Goal: Information Seeking & Learning: Learn about a topic

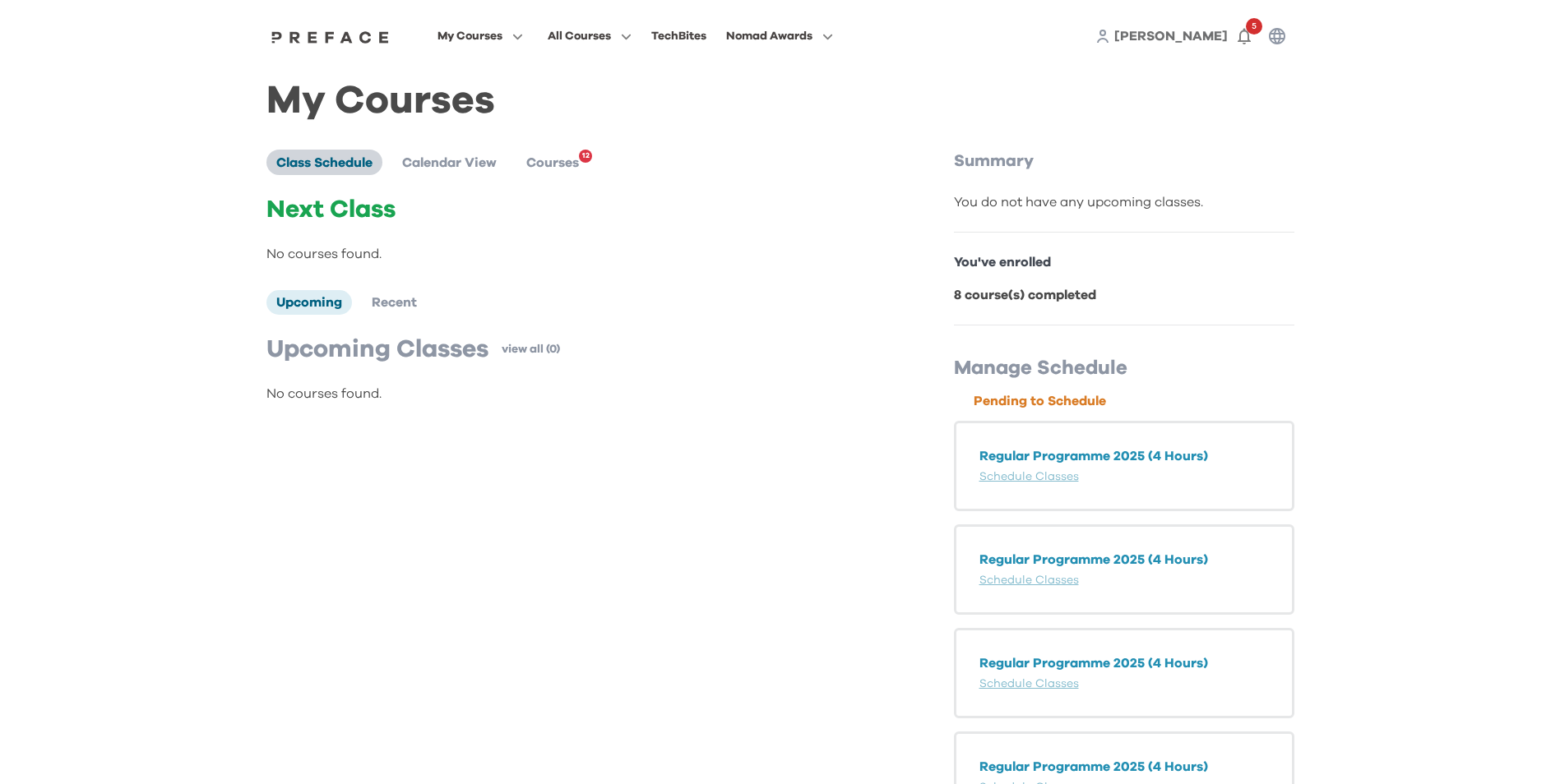
click at [332, 164] on span "Class Schedule" at bounding box center [325, 162] width 96 height 13
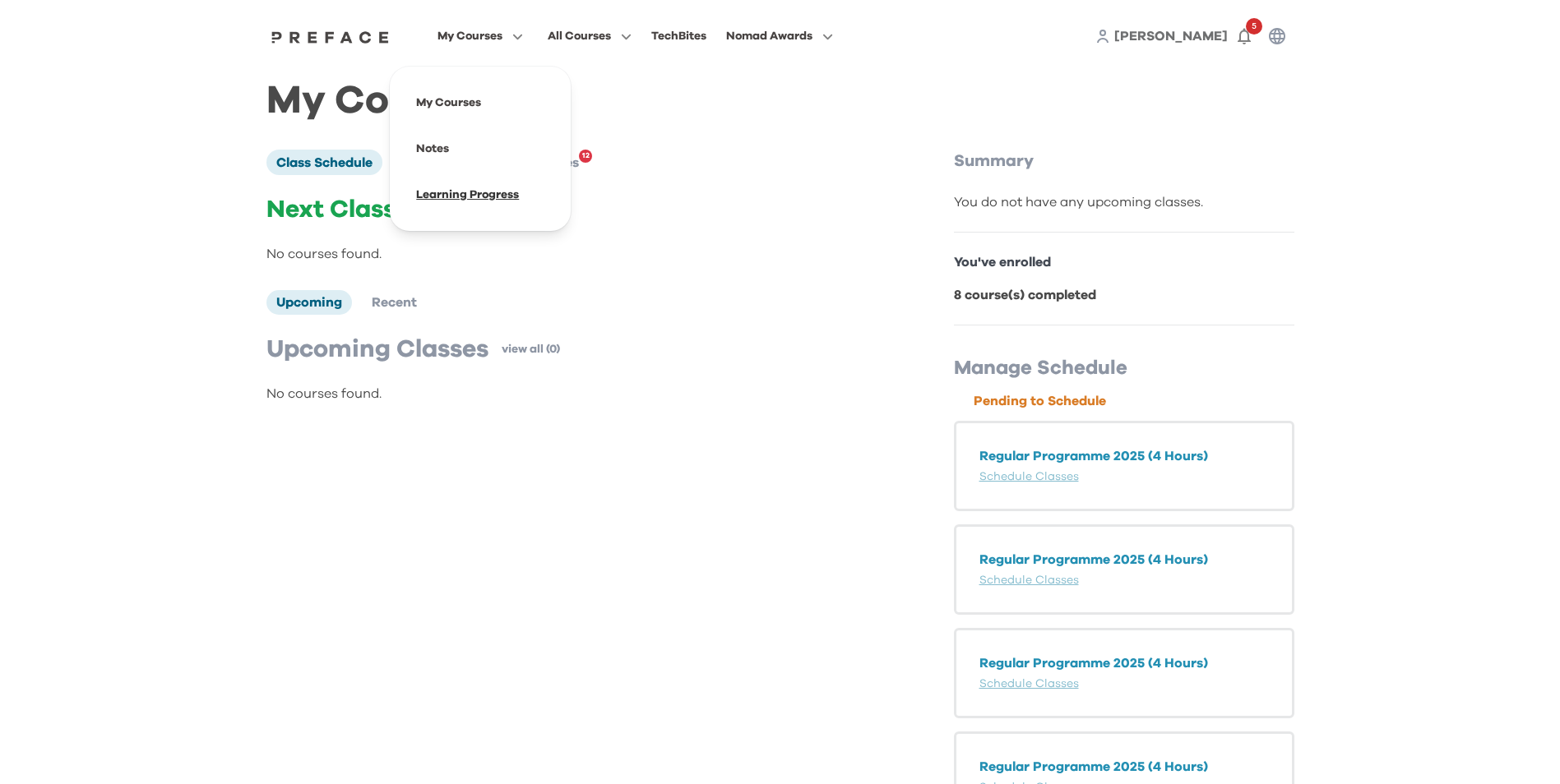
click at [454, 199] on span at bounding box center [480, 195] width 155 height 46
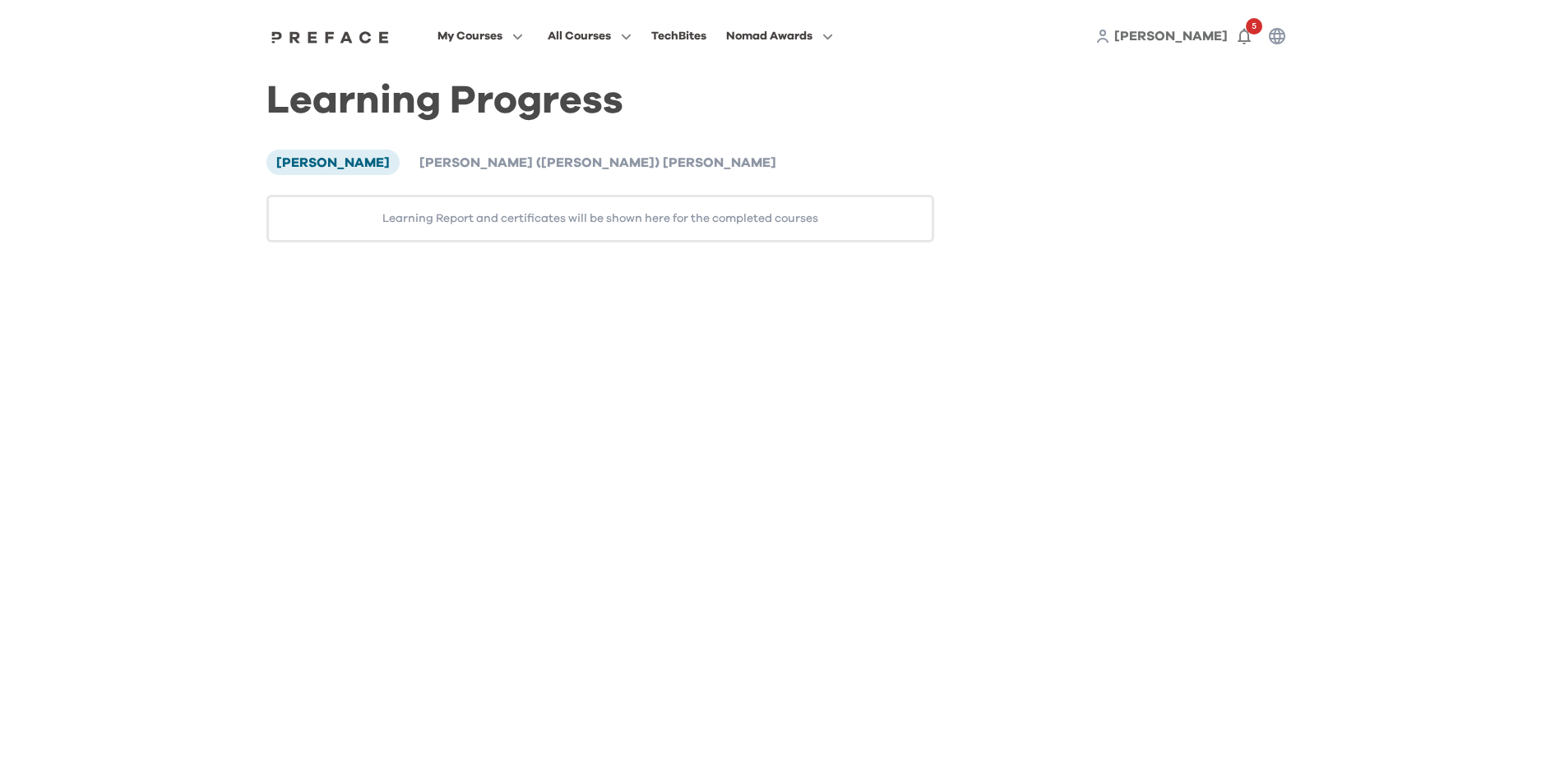
click at [568, 229] on div "Learning Report and certificates will be shown here for the completed courses" at bounding box center [600, 219] width 668 height 48
click at [567, 221] on div "Learning Report and certificates will be shown here for the completed courses" at bounding box center [600, 219] width 668 height 48
click at [560, 220] on div "Learning Report and certificates will be shown here for the completed courses" at bounding box center [600, 219] width 668 height 48
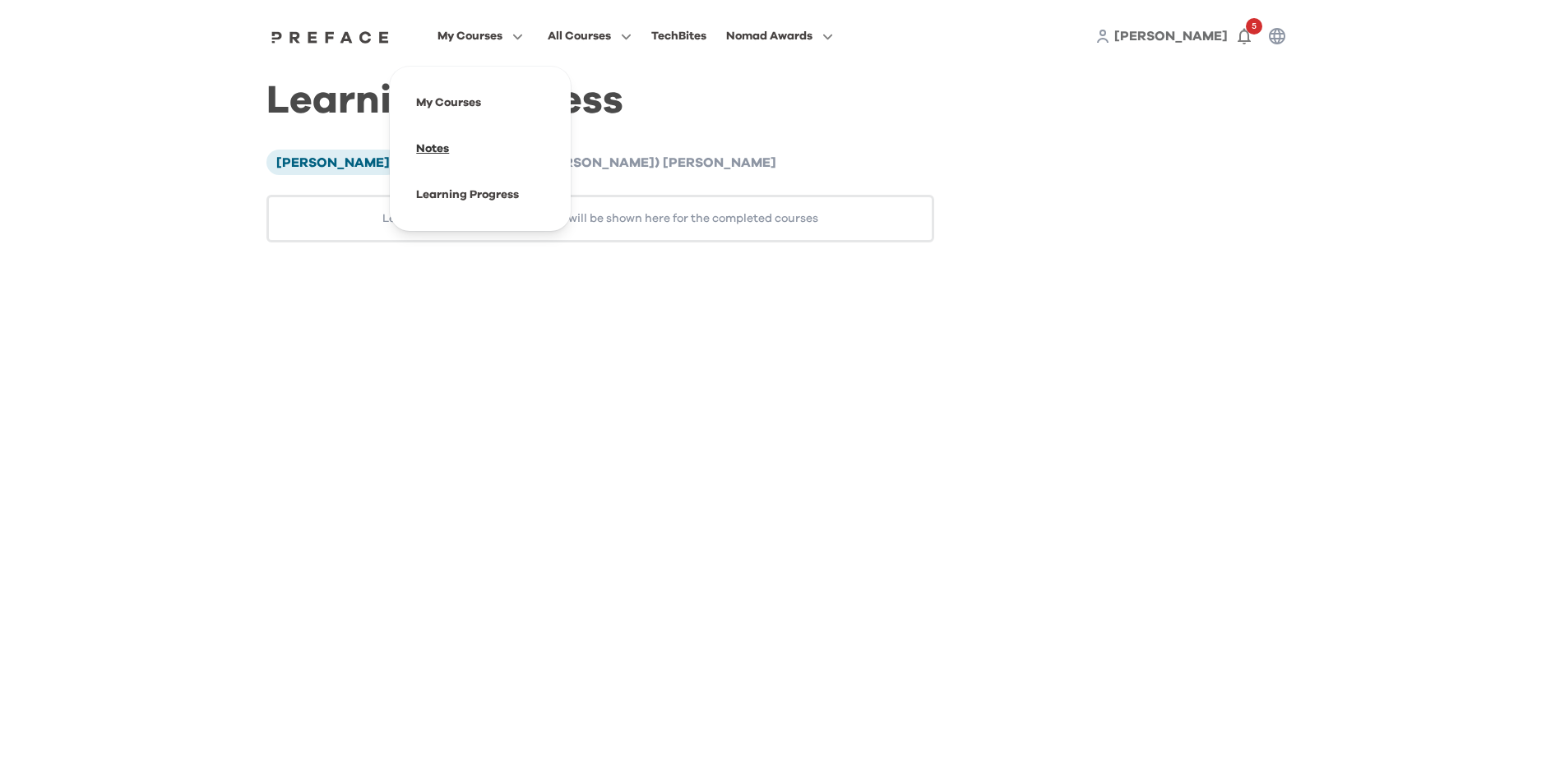
click at [430, 153] on span at bounding box center [480, 149] width 155 height 46
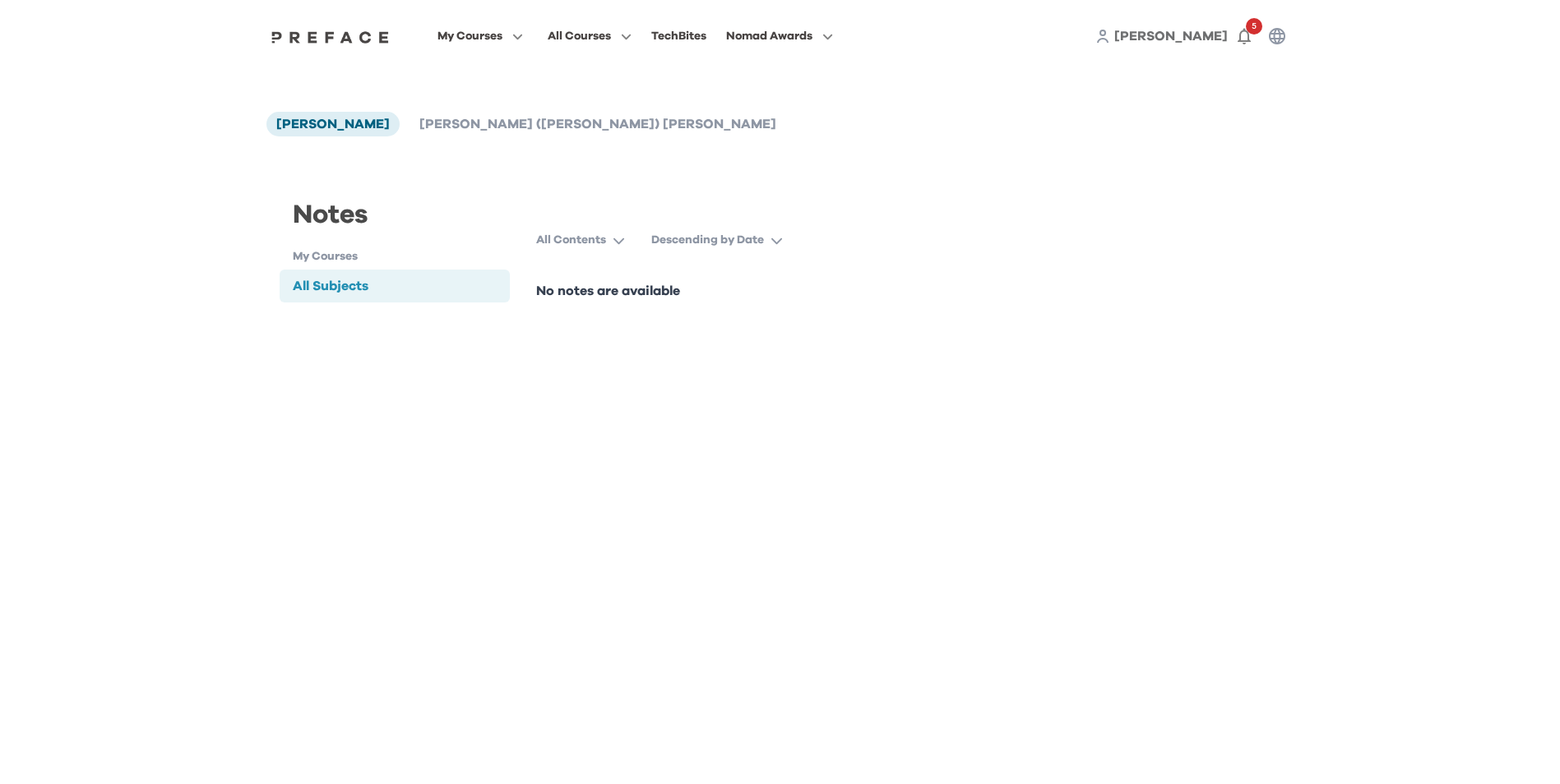
click at [565, 296] on p "No notes are available" at bounding box center [780, 290] width 488 height 20
click at [699, 240] on p "Descending by Date" at bounding box center [707, 240] width 113 height 16
click at [600, 237] on p "All Contents" at bounding box center [570, 240] width 70 height 16
click at [496, 323] on div "Notes My Courses All Subjects" at bounding box center [395, 248] width 258 height 184
click at [332, 252] on h1 "My Courses" at bounding box center [402, 257] width 218 height 17
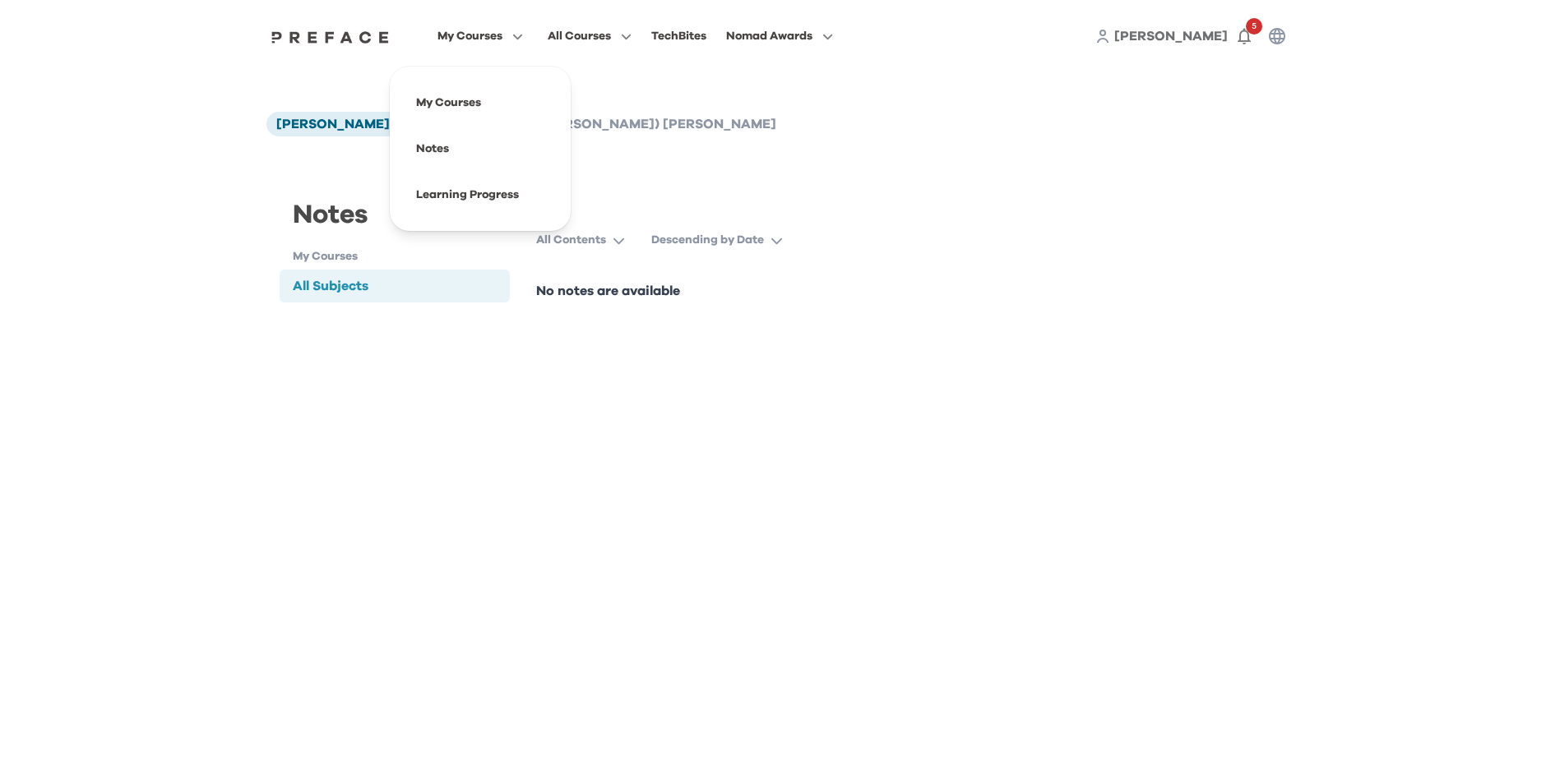
click at [484, 33] on span "My Courses" at bounding box center [470, 36] width 65 height 20
click at [468, 109] on span at bounding box center [480, 103] width 155 height 46
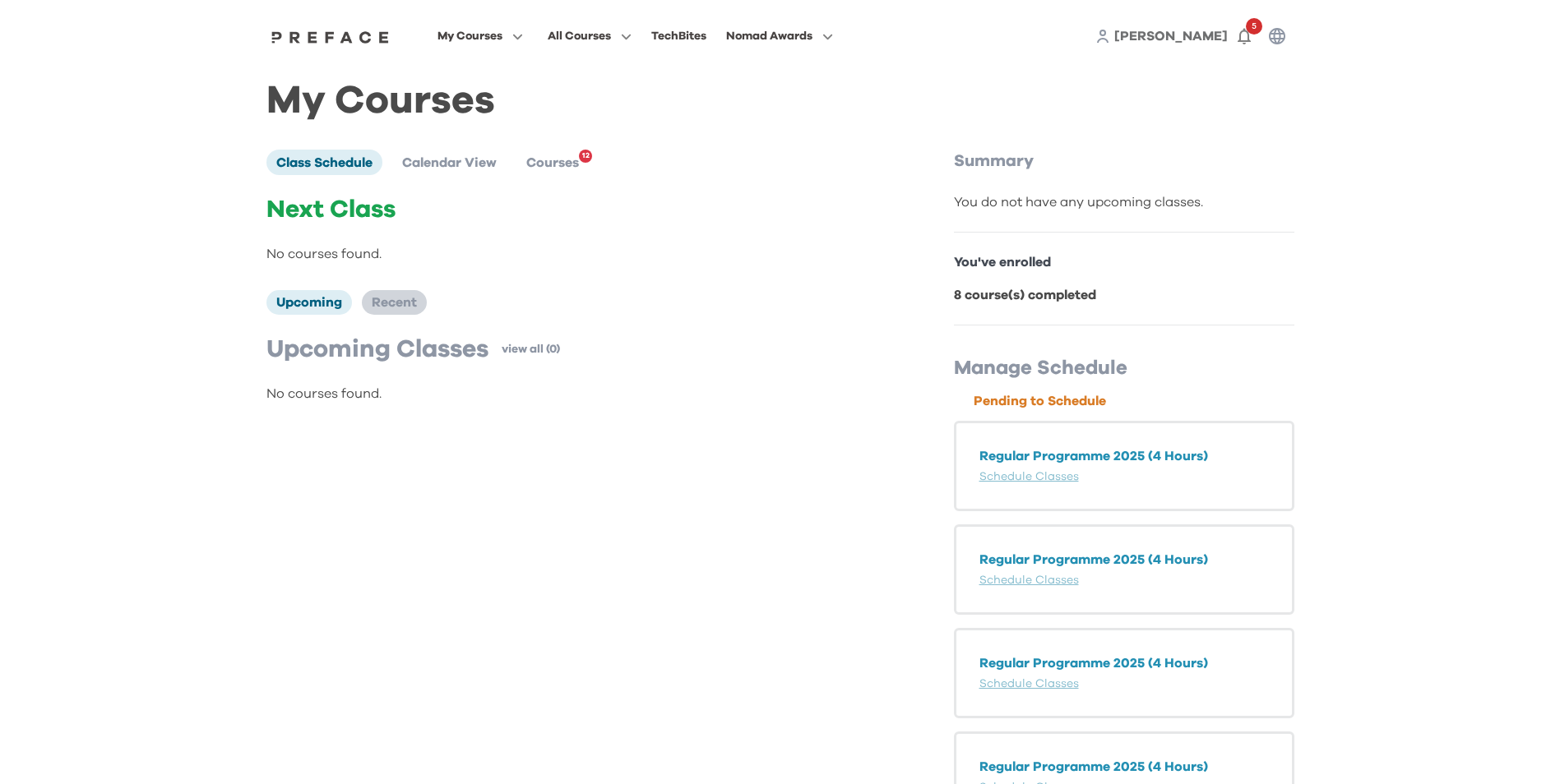
click at [385, 305] on span "Recent" at bounding box center [394, 302] width 46 height 13
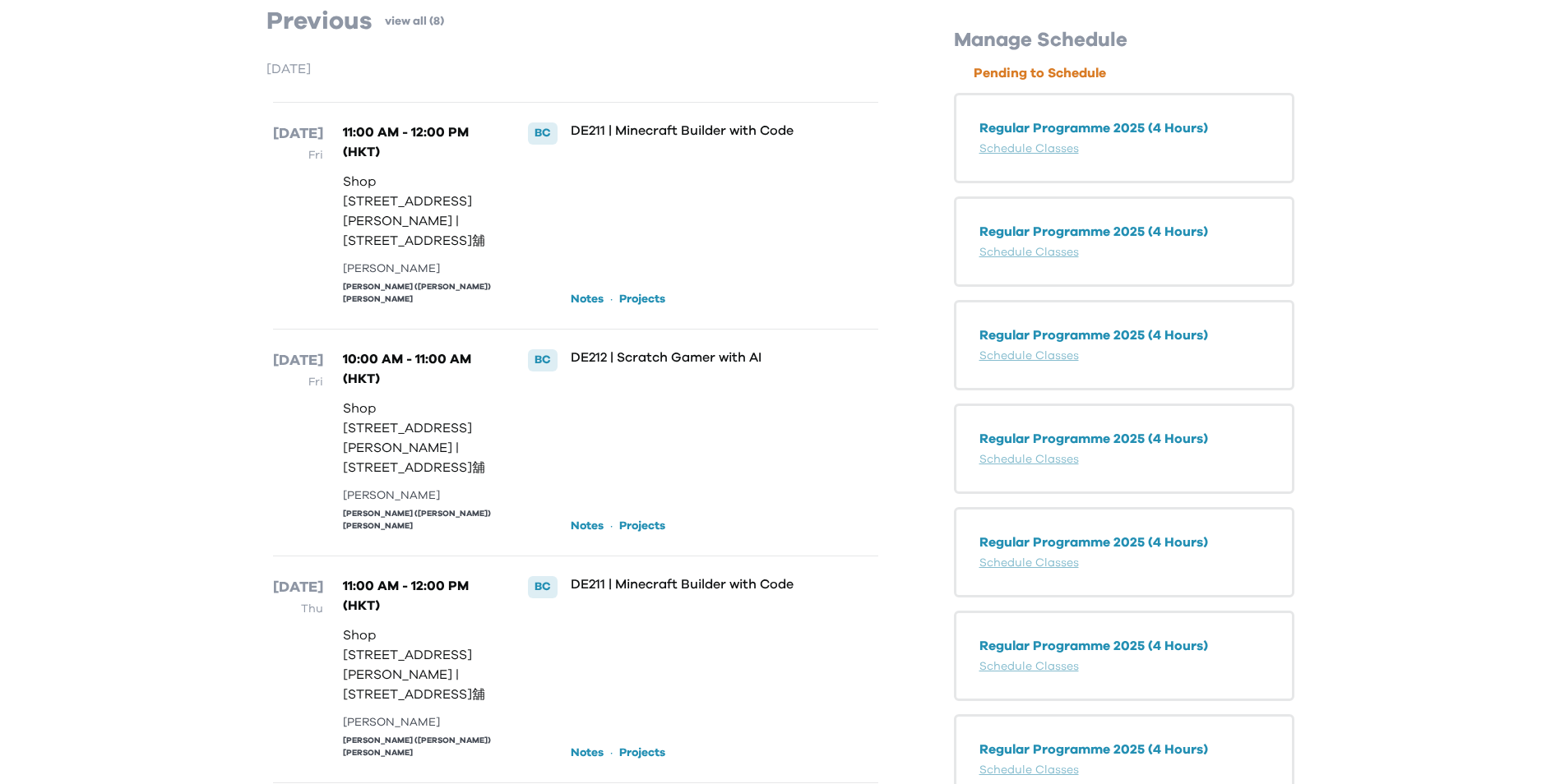
scroll to position [329, 0]
click at [425, 139] on p "11:00 AM - 12:00 PM (HKT)" at bounding box center [418, 142] width 151 height 40
click at [584, 303] on link "Notes" at bounding box center [587, 298] width 33 height 16
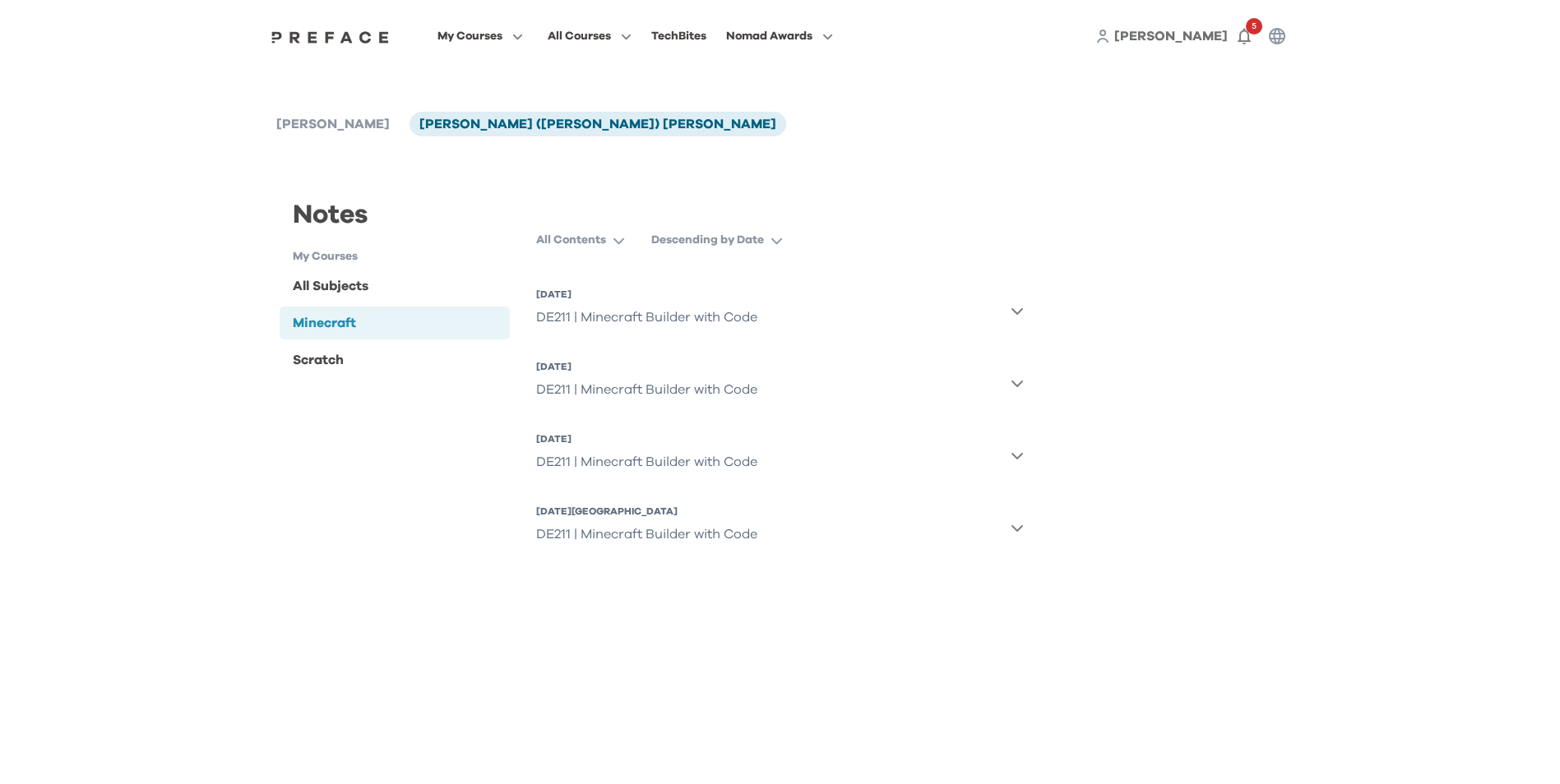
click at [1015, 305] on icon "button" at bounding box center [1016, 310] width 13 height 13
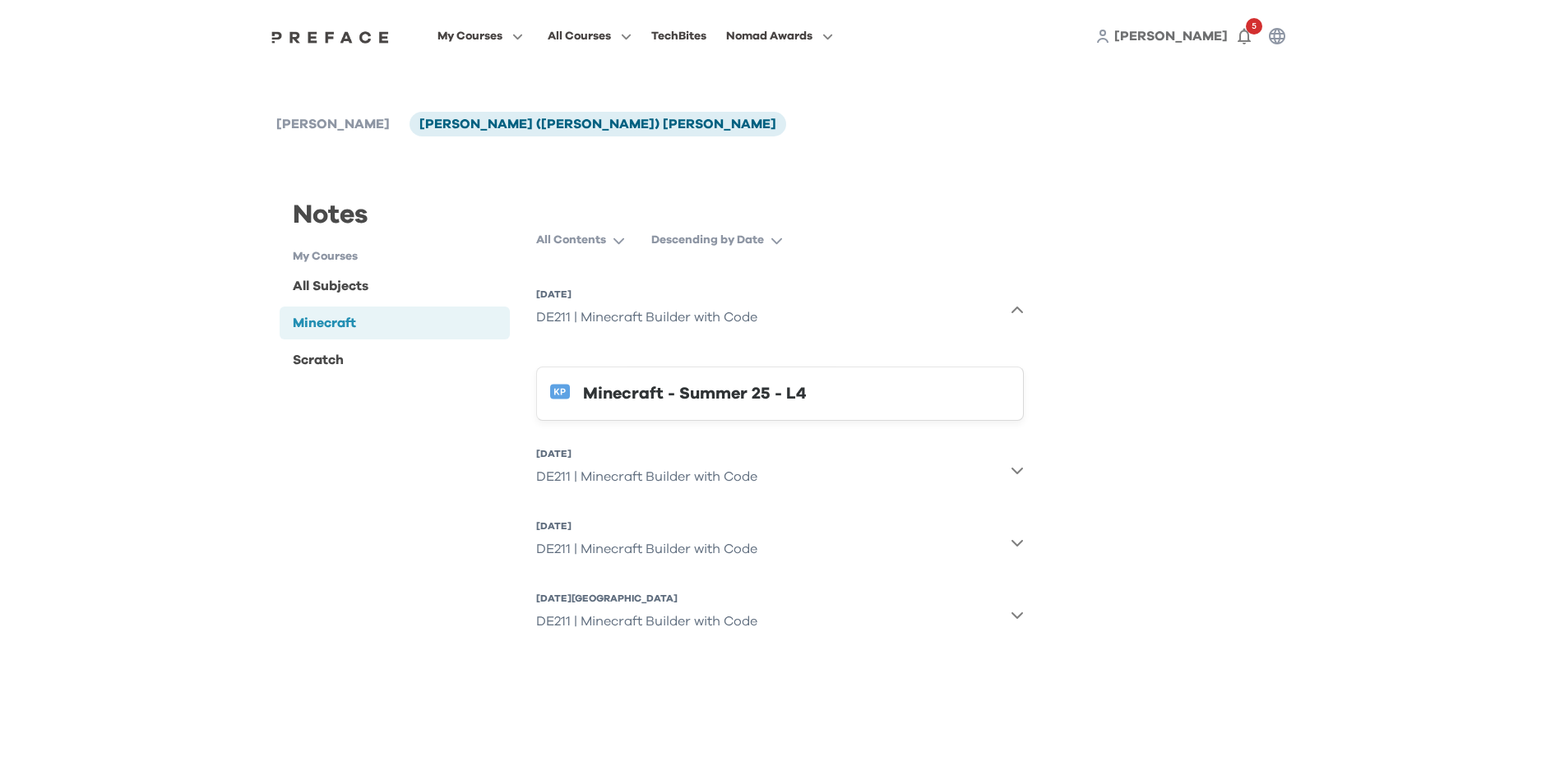
click at [1018, 468] on icon "button" at bounding box center [1016, 470] width 13 height 13
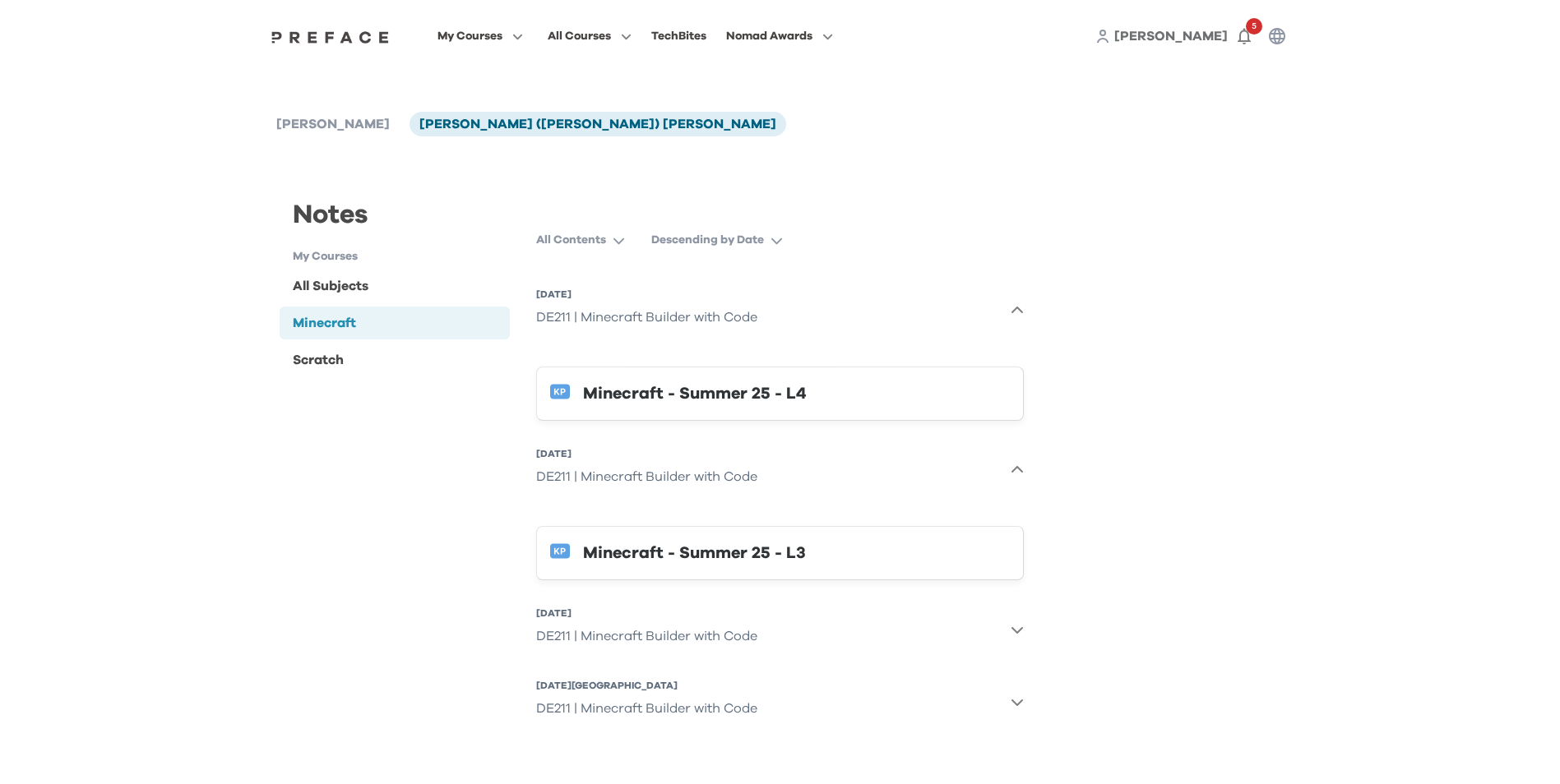
click at [1015, 637] on button "6 Aug 2025, Wed DE211 | Minecraft Builder with Code" at bounding box center [780, 629] width 488 height 59
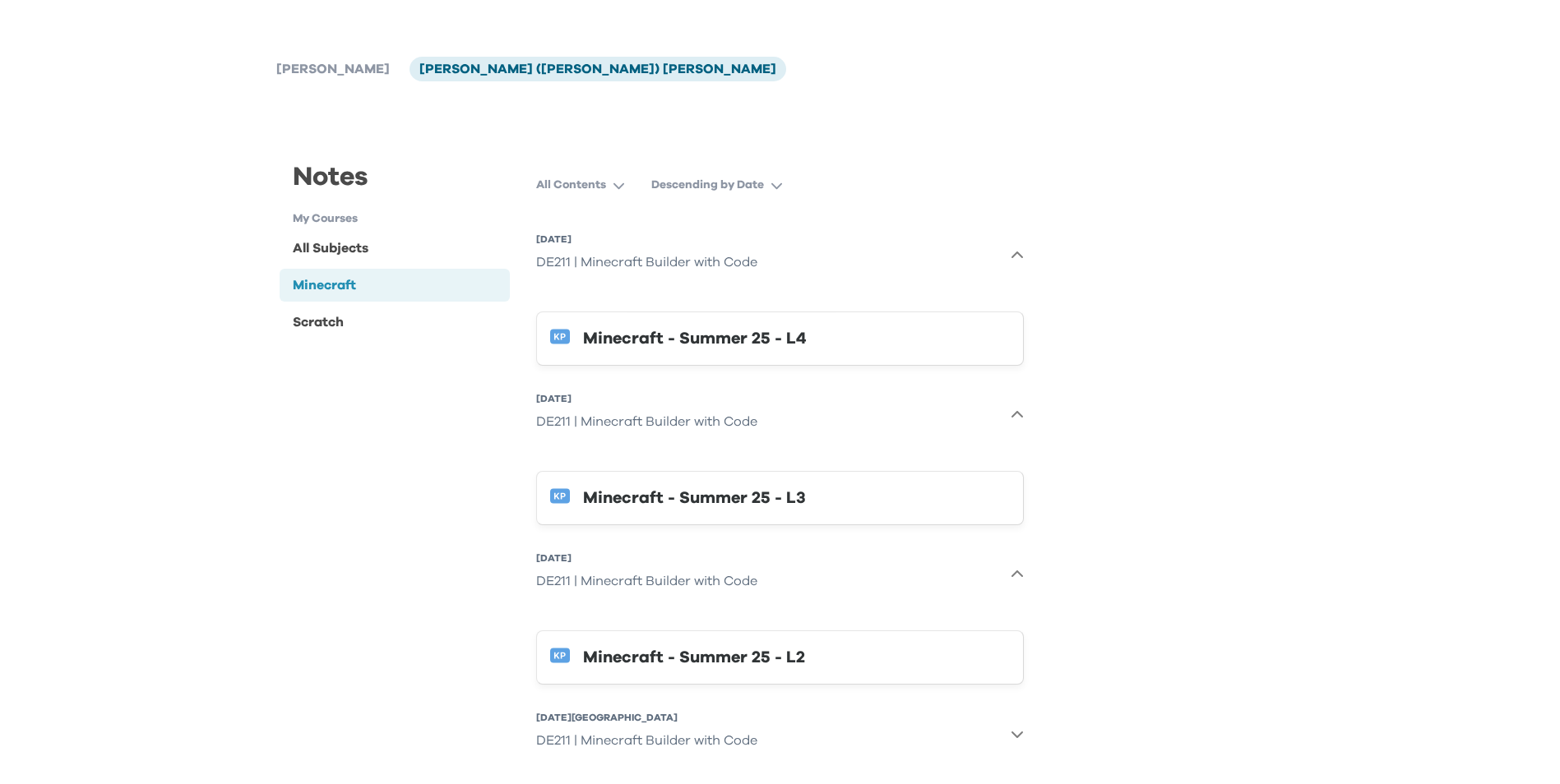
scroll to position [81, 0]
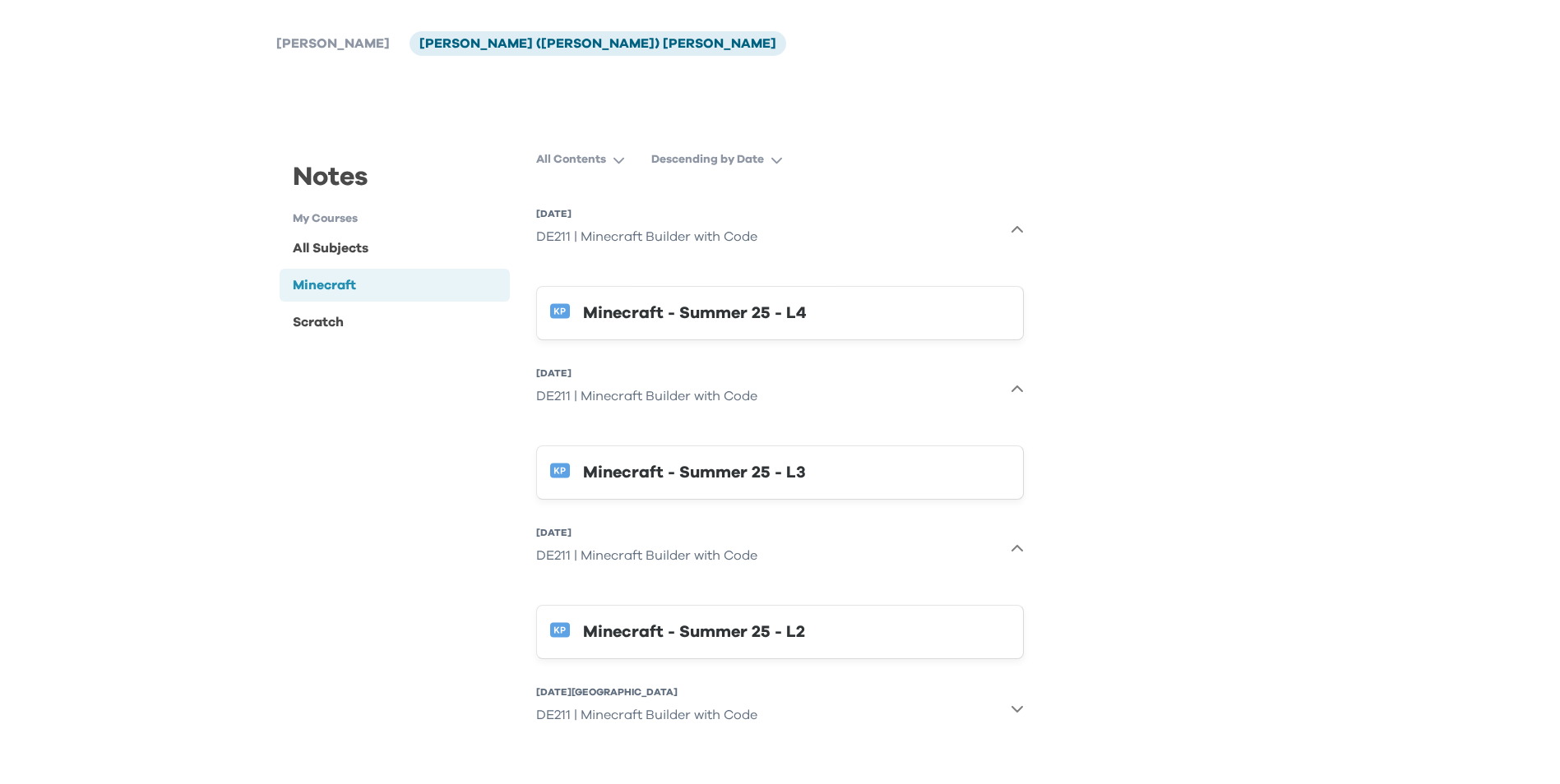
click at [1010, 708] on icon "button" at bounding box center [1016, 708] width 13 height 13
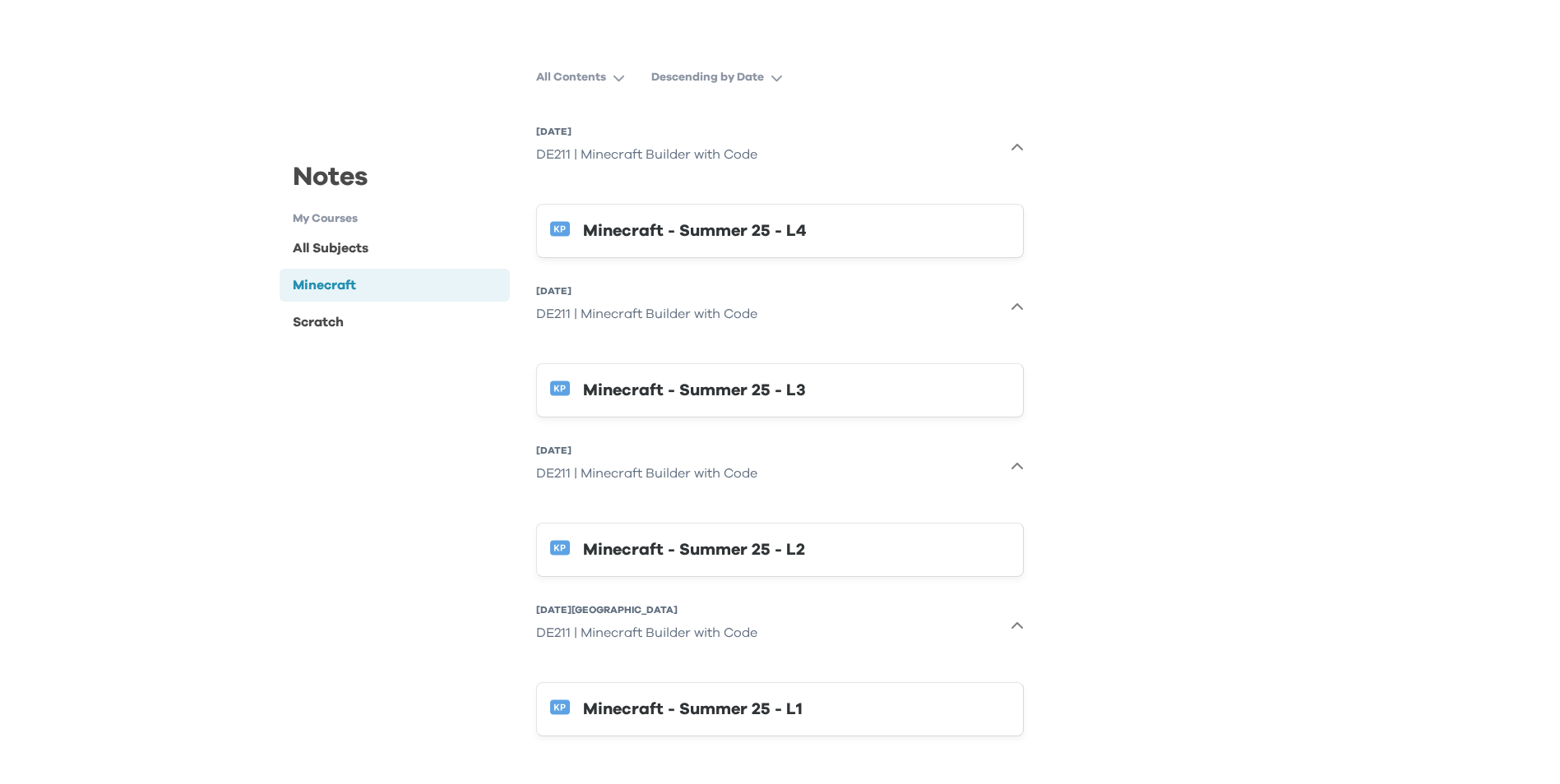
scroll to position [167, 0]
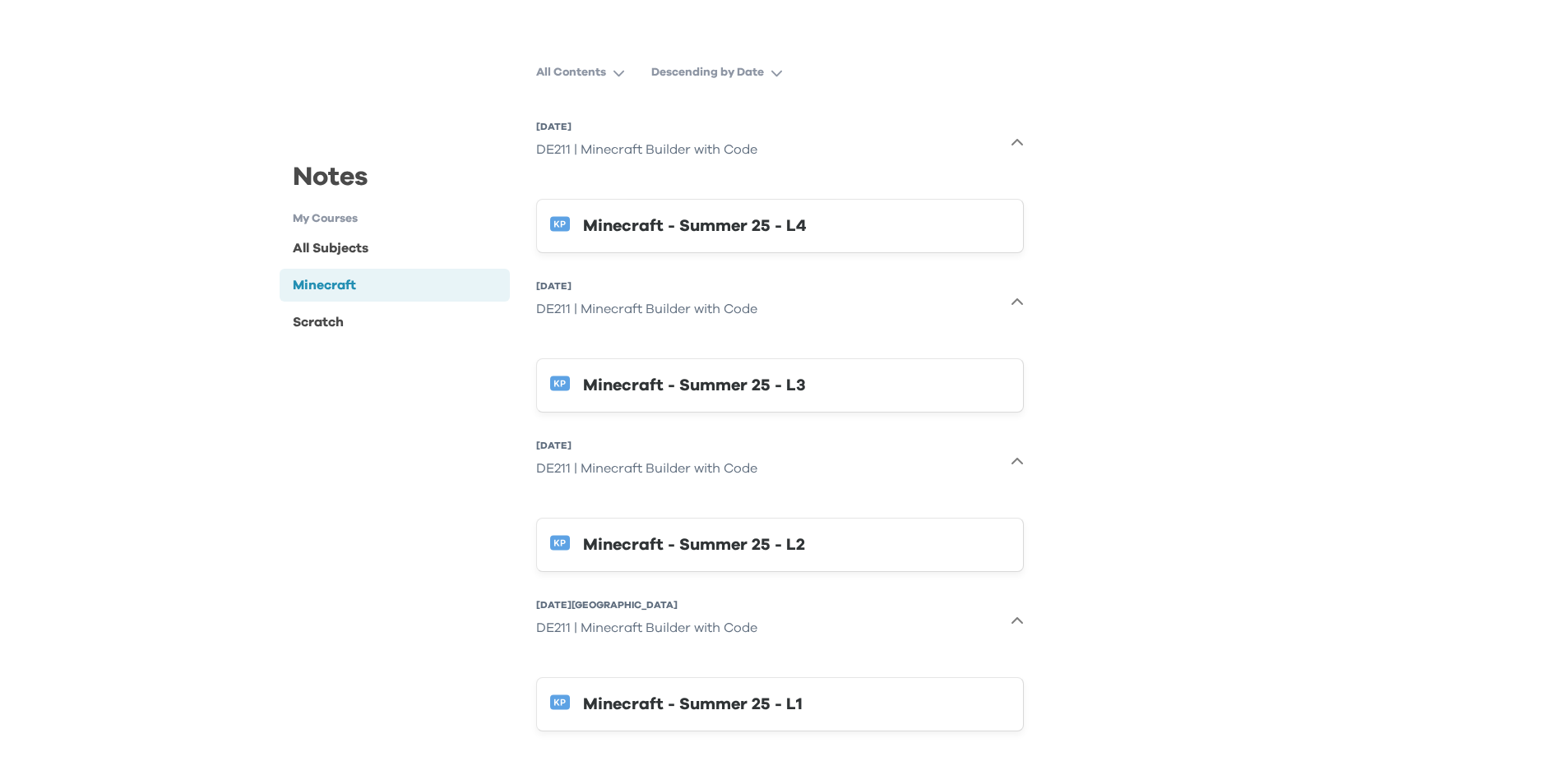
click at [709, 710] on div "Minecraft - Summer 25 - L1" at bounding box center [796, 704] width 427 height 27
click at [961, 544] on div "Minecraft - Summer 25 - L2" at bounding box center [796, 544] width 427 height 27
click at [922, 398] on div "Minecraft - Summer 25 - L3" at bounding box center [796, 386] width 427 height 27
click at [671, 225] on div "Minecraft - Summer 25 - L4" at bounding box center [796, 226] width 427 height 27
click at [299, 321] on div "Scratch" at bounding box center [318, 321] width 51 height 20
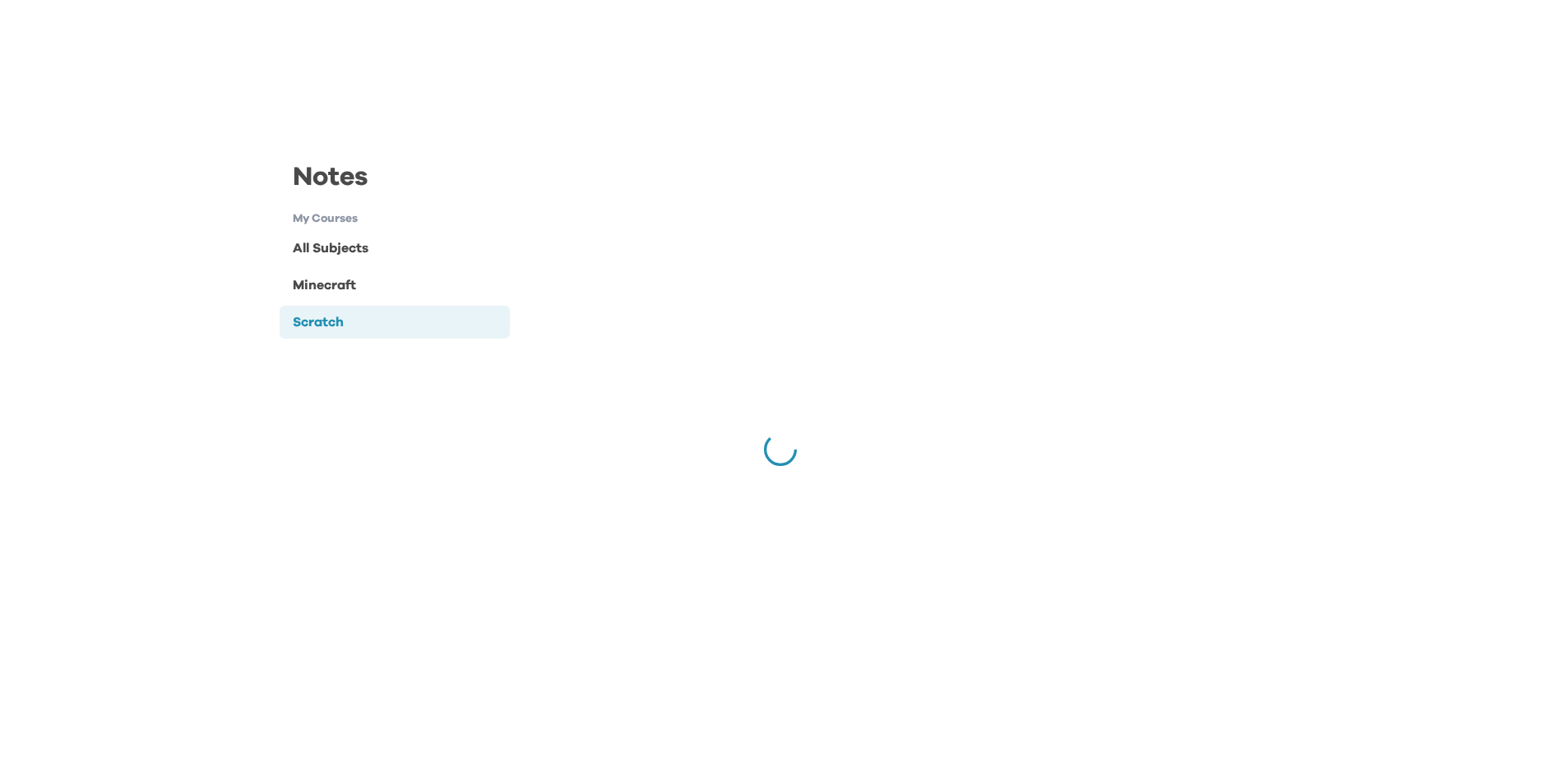
scroll to position [0, 0]
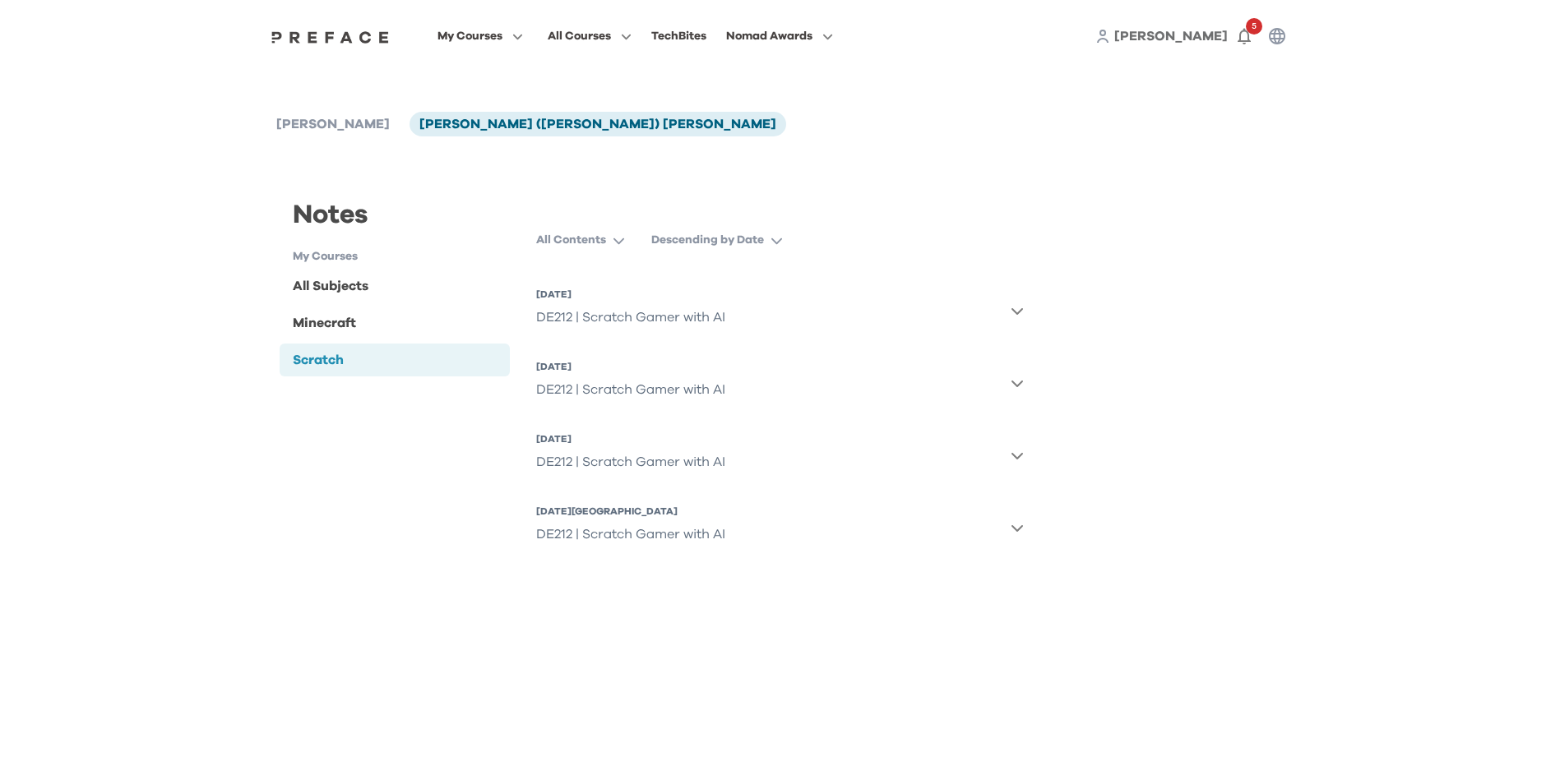
click at [1006, 311] on button "8 Aug 2025, Fri DE212 | Scratch Gamer with AI" at bounding box center [780, 310] width 488 height 59
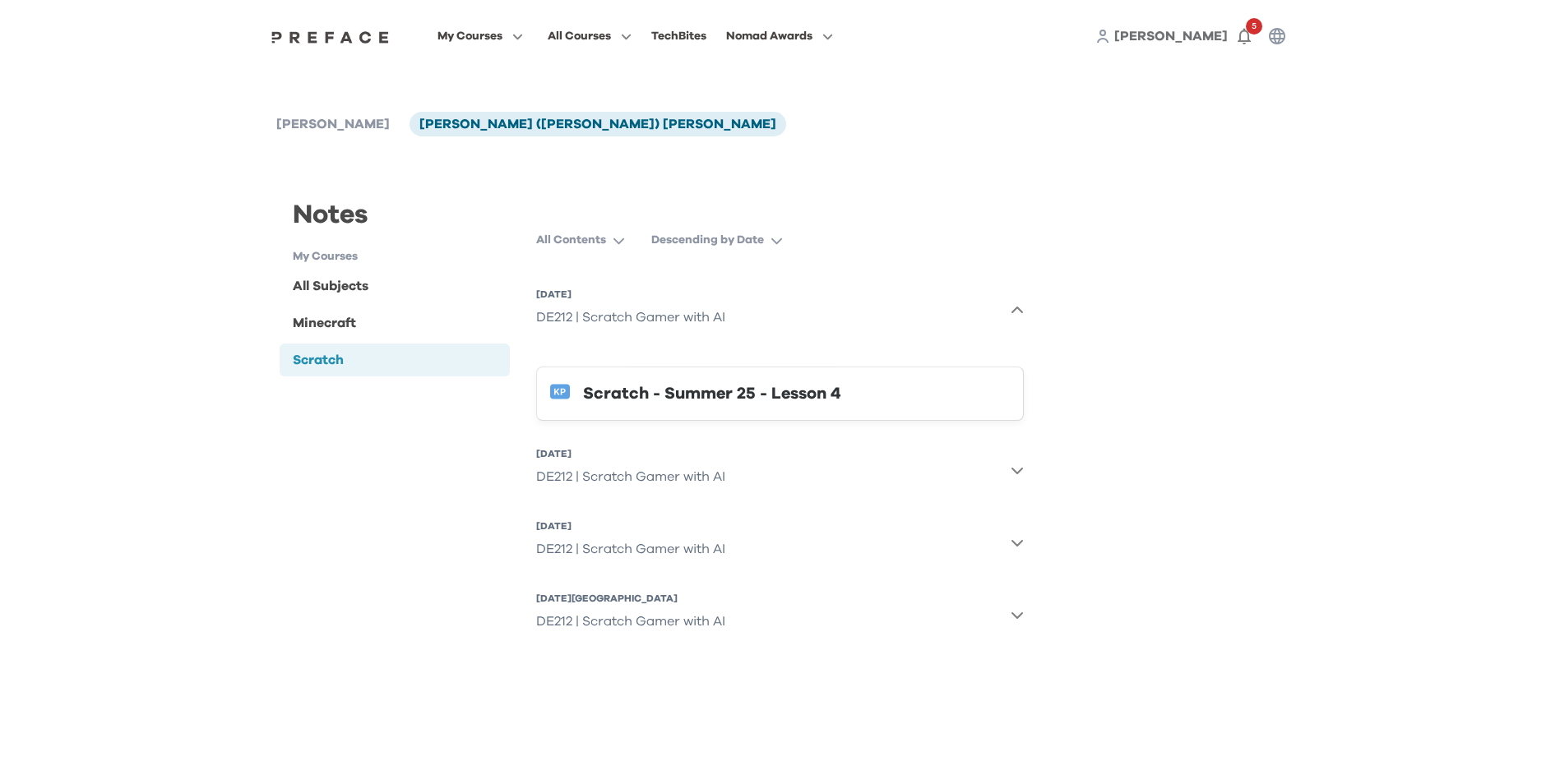
click at [1018, 467] on icon "button" at bounding box center [1016, 470] width 13 height 13
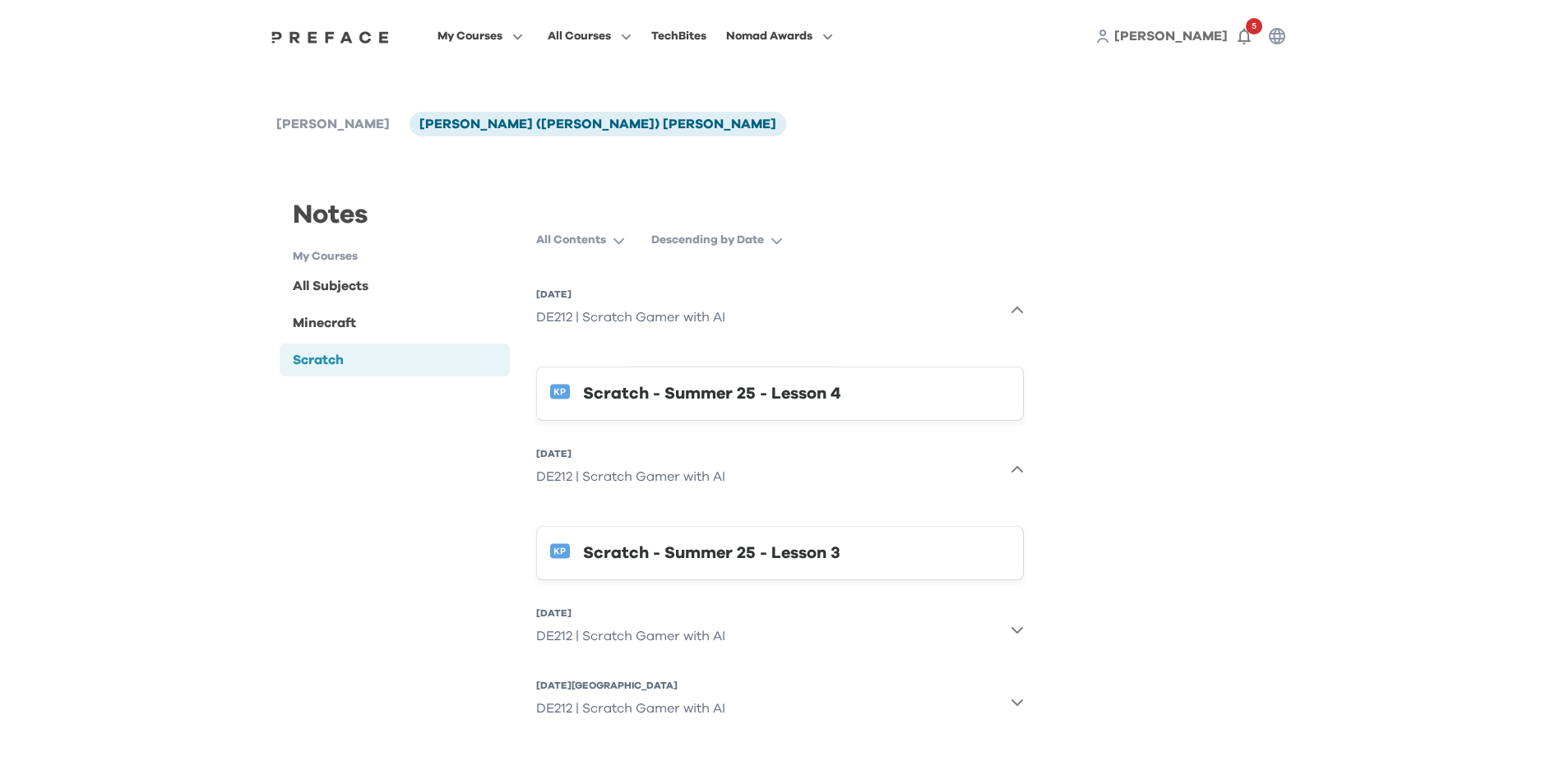
click at [1015, 633] on icon "button" at bounding box center [1016, 629] width 13 height 13
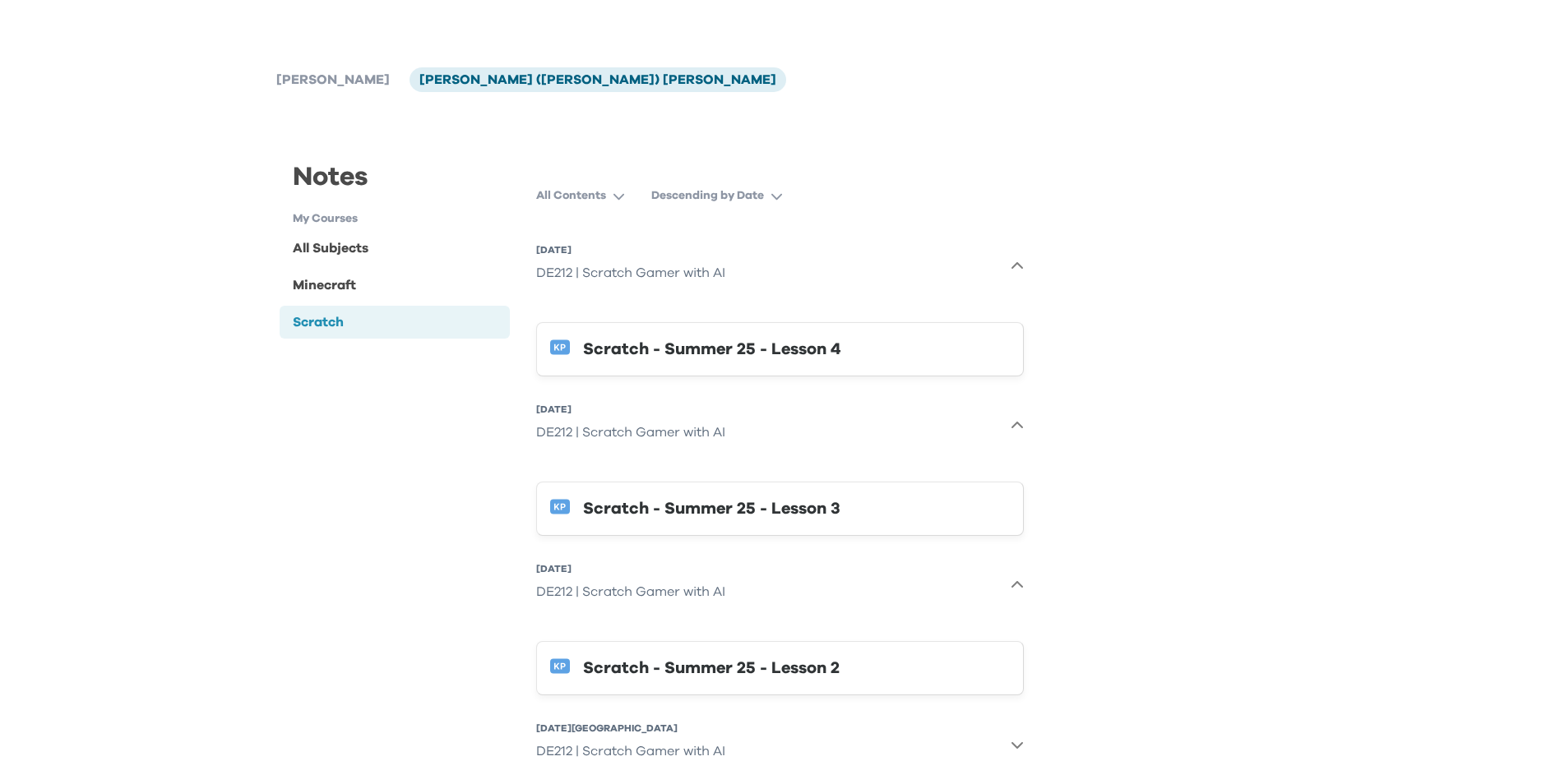
scroll to position [81, 0]
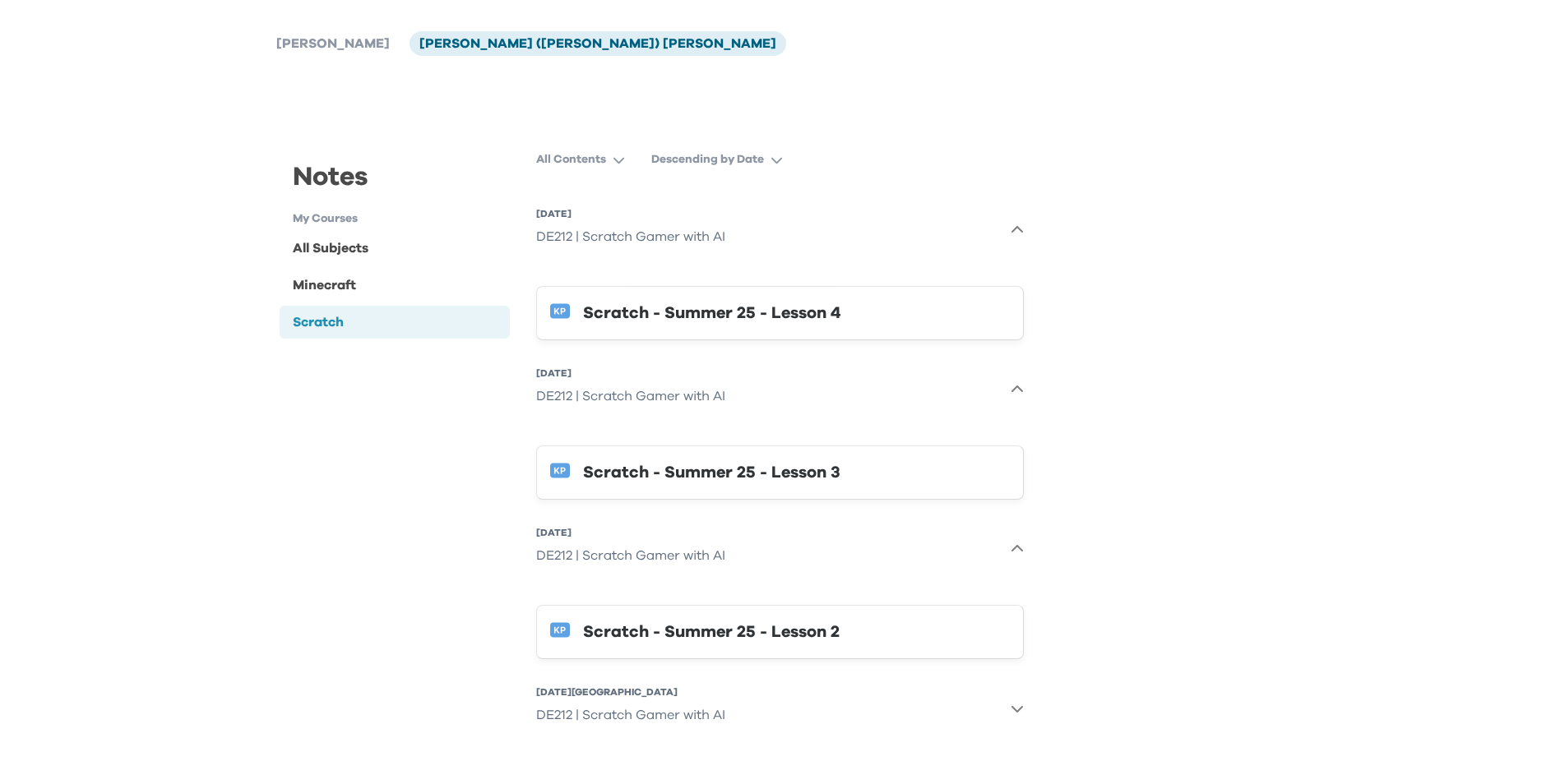
click at [1023, 708] on icon "button" at bounding box center [1016, 708] width 13 height 13
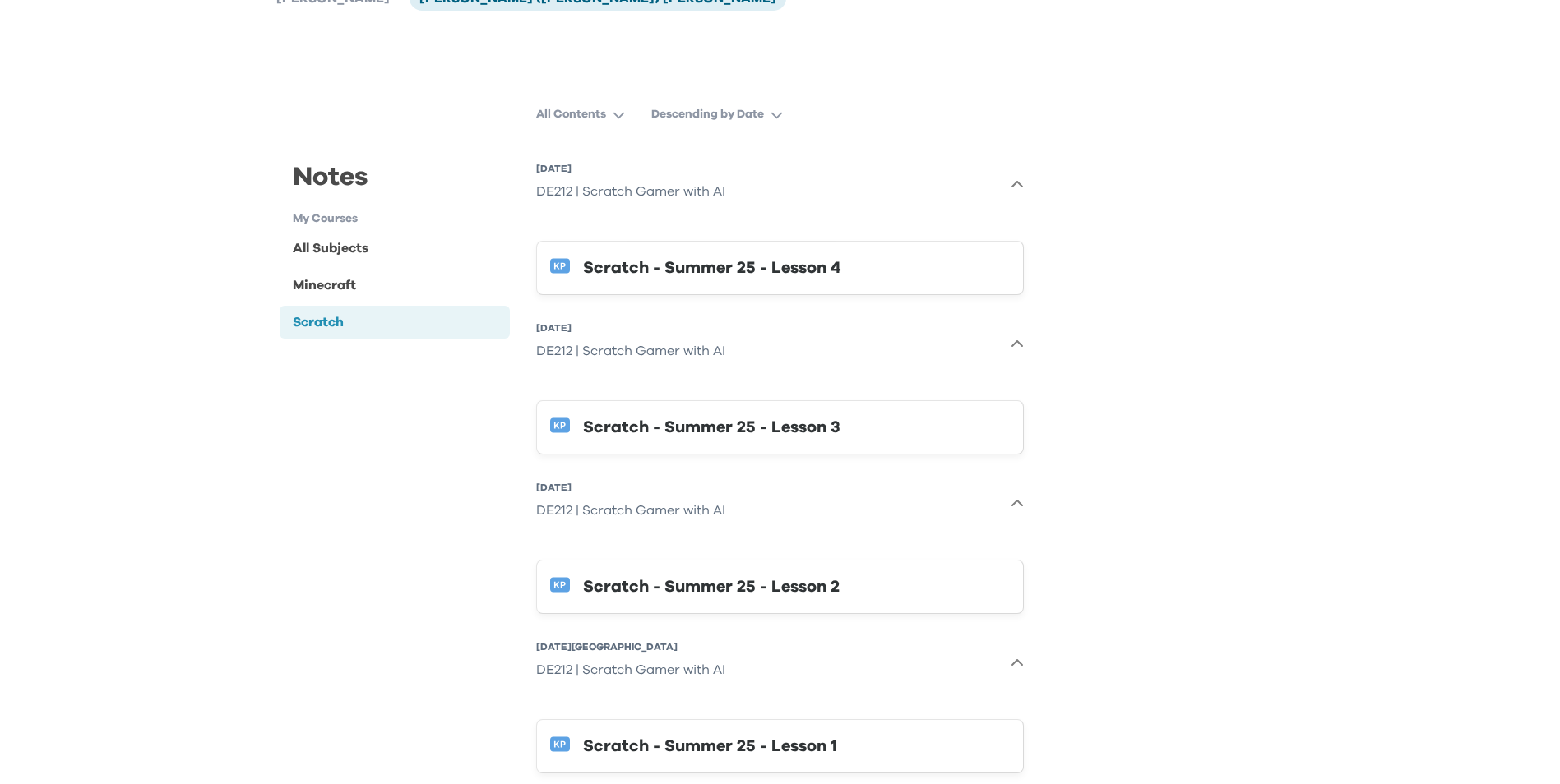
scroll to position [167, 0]
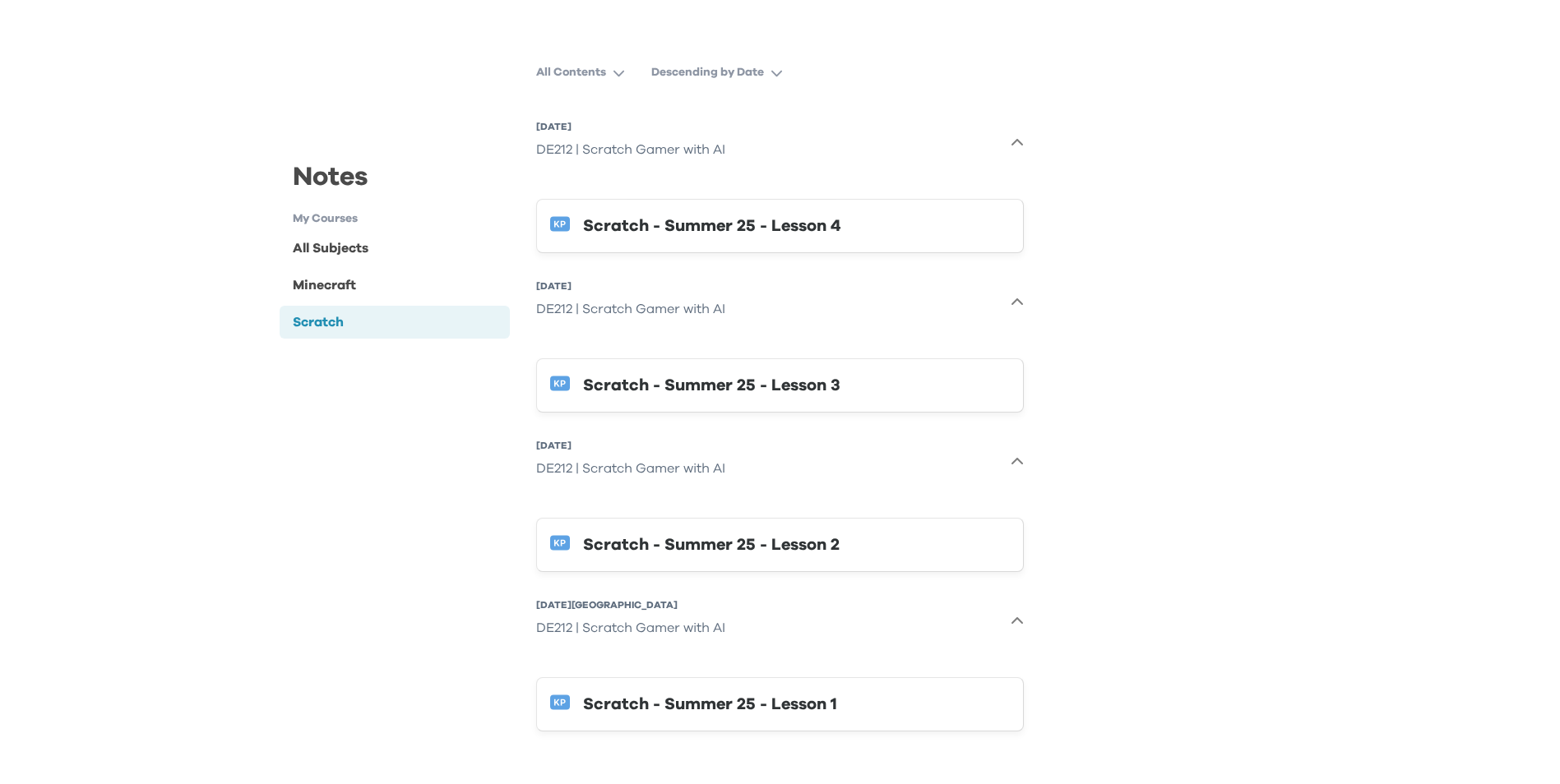
click at [801, 708] on div "Scratch - Summer 25 - Lesson 1" at bounding box center [796, 704] width 427 height 27
click at [853, 553] on div "Scratch - Summer 25 - Lesson 2" at bounding box center [796, 544] width 427 height 27
click at [889, 386] on div "Scratch - Summer 25 - Lesson 3" at bounding box center [796, 386] width 427 height 27
click at [669, 230] on div "Scratch - Summer 25 - Lesson 4" at bounding box center [796, 226] width 427 height 27
